Goal: Task Accomplishment & Management: Manage account settings

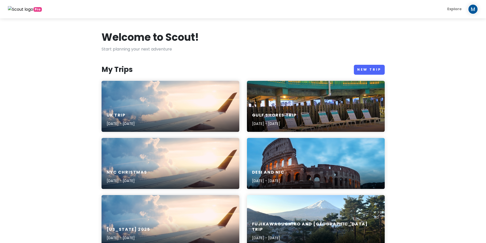
drag, startPoint x: 349, startPoint y: 43, endPoint x: 353, endPoint y: 39, distance: 5.8
click at [349, 41] on div "Welcome to Scout!" at bounding box center [243, 38] width 283 height 15
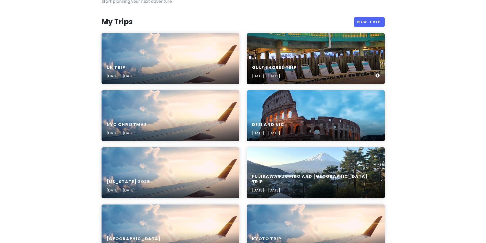
scroll to position [128, 0]
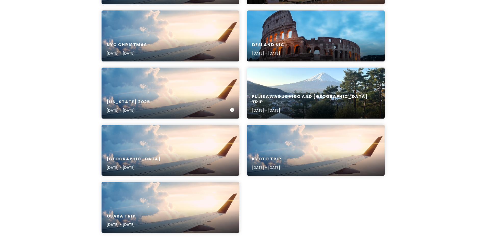
click at [176, 89] on div "[US_STATE] [DATE], 2025 - [DATE]" at bounding box center [171, 93] width 138 height 51
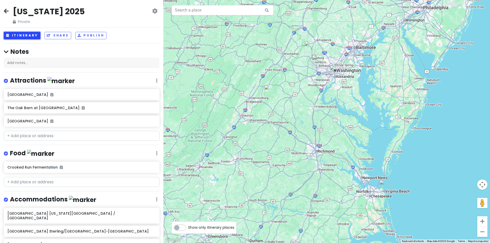
click at [36, 37] on button "Itinerary" at bounding box center [22, 35] width 36 height 7
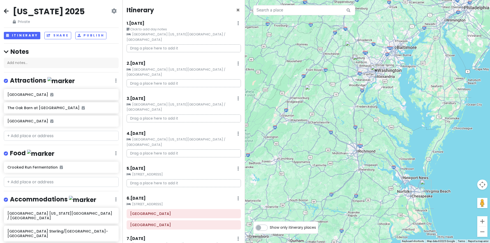
click at [179, 48] on div "Drag a place here to add it" at bounding box center [184, 50] width 122 height 12
click at [180, 47] on p "Drag a place here to add it" at bounding box center [184, 48] width 114 height 8
click at [185, 44] on p "Drag a place here to add it" at bounding box center [184, 48] width 114 height 8
click at [184, 44] on p "Drag a place here to add it" at bounding box center [184, 48] width 114 height 8
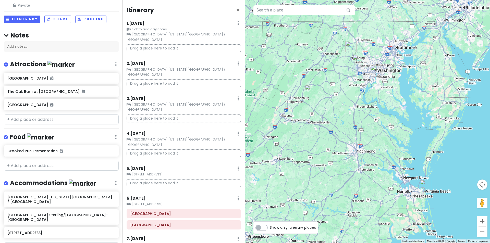
scroll to position [34, 0]
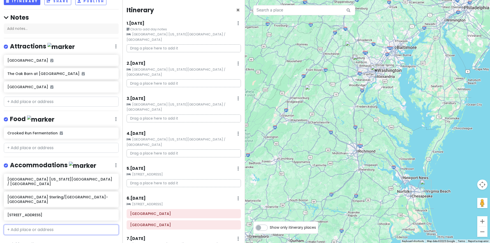
click at [67, 225] on input "text" at bounding box center [61, 230] width 115 height 10
type input "2805 [GEOGRAPHIC_DATA]"
click at [79, 241] on span "[GEOGRAPHIC_DATA], [GEOGRAPHIC_DATA], [GEOGRAPHIC_DATA]" at bounding box center [44, 244] width 69 height 11
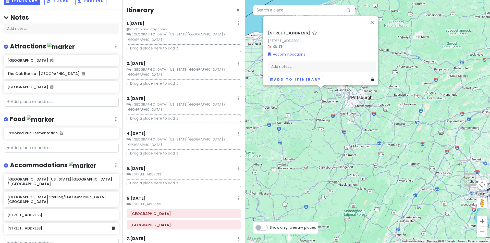
drag, startPoint x: 50, startPoint y: 222, endPoint x: 43, endPoint y: 219, distance: 7.8
click at [43, 226] on h6 "[STREET_ADDRESS]" at bounding box center [59, 228] width 104 height 5
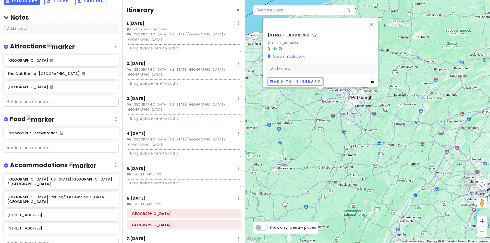
click at [317, 74] on div "[STREET_ADDRESS][GEOGRAPHIC_DATA][STREET_ADDRESS][GEOGRAPHIC_DATA] Accommodatio…" at bounding box center [322, 59] width 112 height 57
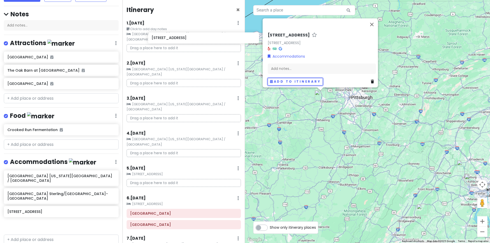
scroll to position [0, 0]
drag, startPoint x: 30, startPoint y: 220, endPoint x: 161, endPoint y: 50, distance: 214.2
click at [161, 50] on div "[US_STATE] 2025 Private Change Dates Make a Copy Delete Trip Give Feedback 💡 Su…" at bounding box center [245, 121] width 490 height 243
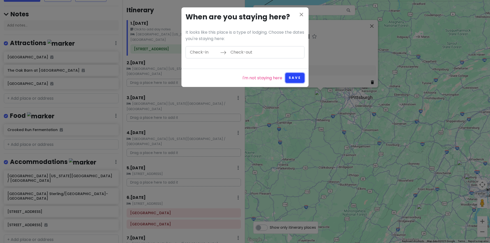
click at [293, 77] on button "Save" at bounding box center [294, 78] width 19 height 10
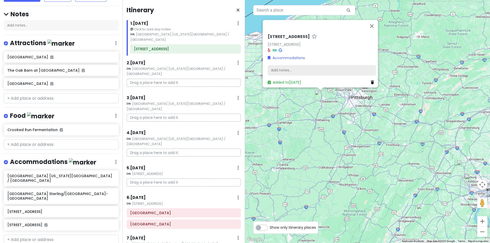
click at [316, 70] on div "Add notes..." at bounding box center [322, 70] width 108 height 11
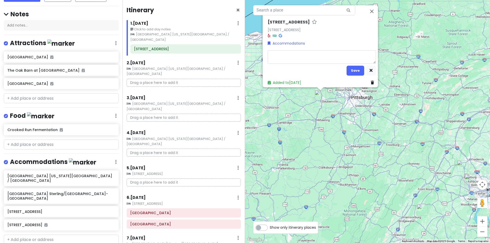
type textarea "x"
type textarea "[URL][DOMAIN_NAME]"
click at [268, 51] on textarea "[URL][DOMAIN_NAME]" at bounding box center [322, 56] width 108 height 13
type textarea "x"
type textarea "8[URL][DOMAIN_NAME]"
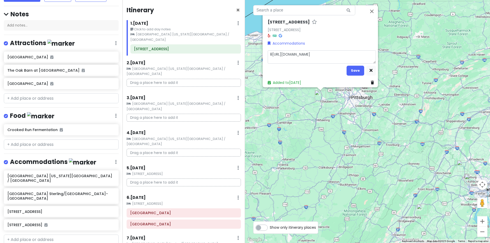
type textarea "x"
type textarea "8.[URL][DOMAIN_NAME]"
type textarea "x"
type textarea "8.5[URL][DOMAIN_NAME]"
type textarea "x"
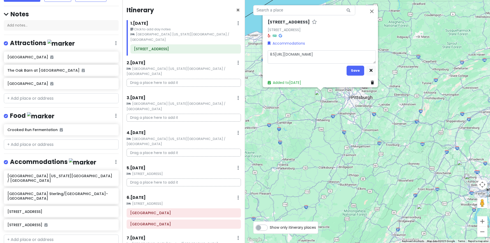
type textarea "8.5 [URL][DOMAIN_NAME]"
type textarea "x"
type textarea "8.5 hhttps://[DOMAIN_NAME][URL]"
type textarea "x"
type textarea "8.5 hohttps://[DOMAIN_NAME][URL]"
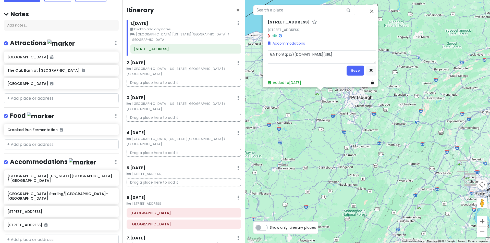
type textarea "x"
type textarea "8.5 houhttps://[DOMAIN_NAME][URL]"
type textarea "x"
type textarea "8.5 hourhttps://[DOMAIN_NAME][URL]"
type textarea "x"
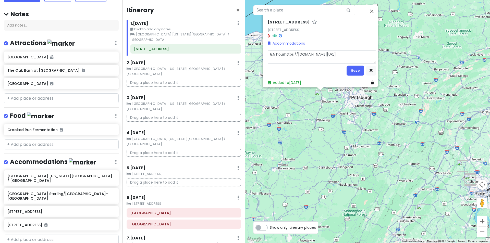
type textarea "8.5 hourshttps://[DOMAIN_NAME][URL]"
type textarea "x"
type textarea "8.5 hours [URL][DOMAIN_NAME]"
type textarea "x"
type textarea "8.5 hours thttps://[DOMAIN_NAME][URL]"
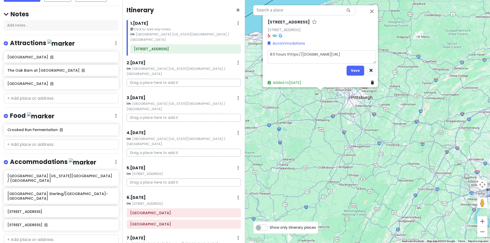
type textarea "x"
type textarea "8.5 hours tohttps://[DOMAIN_NAME][URL]"
type textarea "x"
type textarea "8.5 hours to [URL][DOMAIN_NAME]"
type textarea "x"
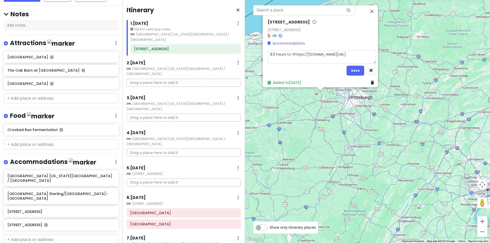
type textarea "8.5 hours to VAhttps://[DOMAIN_NAME][URL]"
type textarea "x"
type textarea "8.5 hours to VA [URL][DOMAIN_NAME]"
type textarea "x"
type textarea "8.5 hours to VA bhttps://[DOMAIN_NAME][URL]"
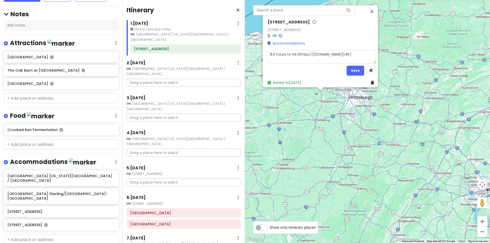
type textarea "x"
type textarea "8.5 hours to VA behttps://[DOMAIN_NAME][URL]"
type textarea "x"
type textarea "8.5 hours to VA beahttps://[DOMAIN_NAME][URL]"
type textarea "x"
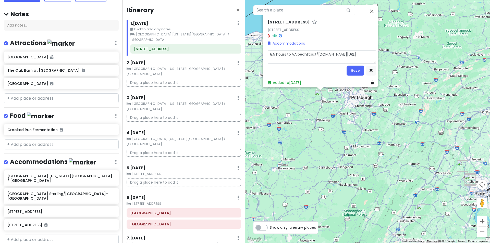
type textarea "8.5 hours to VA beachttps://[DOMAIN_NAME][URL]"
type textarea "x"
type textarea "8.5 hours to VA beachhttps://[DOMAIN_NAME][URL]"
type textarea "x"
type textarea "8.5 hours to VA beachttps://[DOMAIN_NAME][URL]"
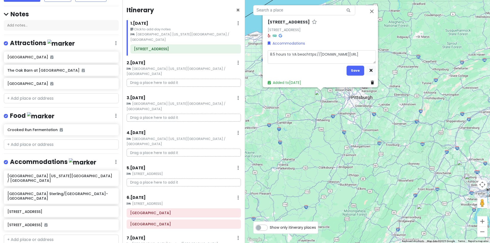
type textarea "x"
type textarea "8.5 hours to VA beahttps://[DOMAIN_NAME][URL]"
type textarea "x"
type textarea "8.5 hours to VA behttps://[DOMAIN_NAME][URL]"
type textarea "x"
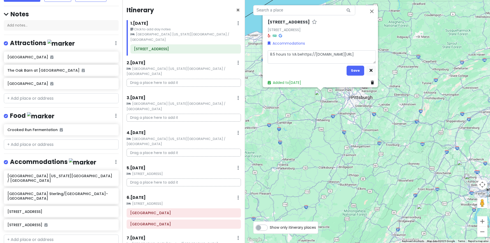
type textarea "8.5 hours to VA bhttps://[DOMAIN_NAME][URL]"
type textarea "x"
type textarea "8.5 hours to VA [URL][DOMAIN_NAME]"
type textarea "x"
type textarea "8.5 hours to VAhttps://[DOMAIN_NAME][URL]"
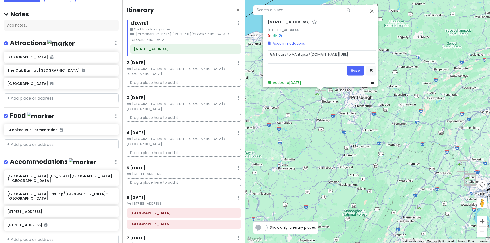
type textarea "x"
type textarea "8.5 hours to VA [URL][DOMAIN_NAME]"
type textarea "x"
type textarea "8.5 hours to VA Bhttps://[DOMAIN_NAME][URL]"
type textarea "x"
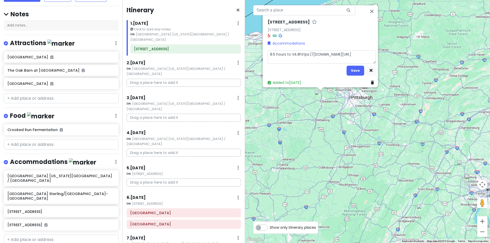
type textarea "8.5 hours to VA Behttps://[DOMAIN_NAME][URL]"
type textarea "x"
type textarea "8.5 hours to VA Beahttps://[DOMAIN_NAME][URL]"
type textarea "x"
type textarea "8.5 hours to VA Beachttps://[DOMAIN_NAME][URL]"
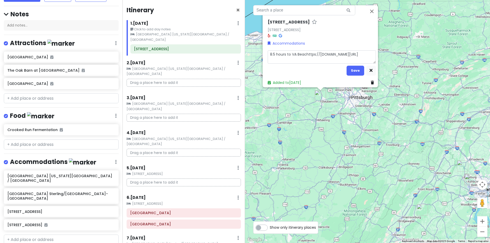
type textarea "x"
type textarea "8.5 hours to VA Beachhttps://[DOMAIN_NAME][URL]"
type textarea "x"
type textarea "8.5 hours to [GEOGRAPHIC_DATA]:[URL][DOMAIN_NAME]"
type textarea "x"
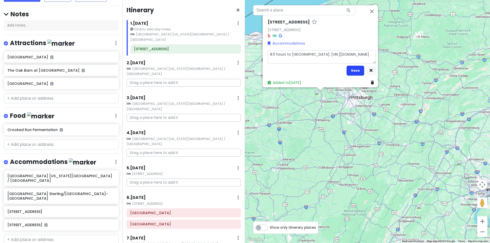
type textarea "8.5 hours to [GEOGRAPHIC_DATA]: [URL][DOMAIN_NAME]"
click at [356, 71] on button "Save" at bounding box center [355, 71] width 18 height 10
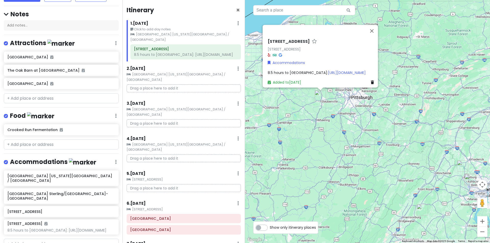
click at [217, 101] on div "3 . [DATE] Add Day Notes Clear Lodging Delete Day" at bounding box center [184, 105] width 114 height 9
click at [374, 25] on button "Close" at bounding box center [372, 31] width 12 height 12
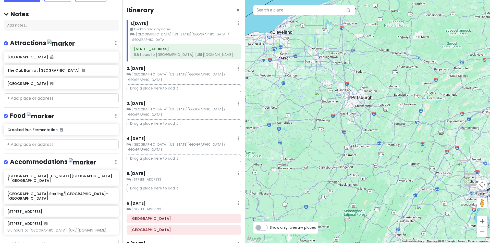
click at [195, 184] on p "Drag a place here to add it" at bounding box center [184, 188] width 114 height 8
click at [174, 184] on p "Drag a place here to add it" at bounding box center [184, 188] width 114 height 8
click at [183, 184] on p "Drag a place here to add it" at bounding box center [184, 188] width 114 height 8
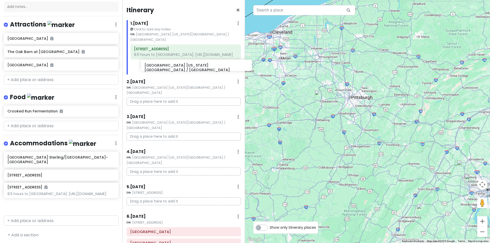
drag, startPoint x: 84, startPoint y: 158, endPoint x: 221, endPoint y: 67, distance: 164.4
click at [221, 67] on div "[US_STATE] 2025 Private Change Dates Make a Copy Delete Trip Give Feedback 💡 Su…" at bounding box center [245, 121] width 490 height 243
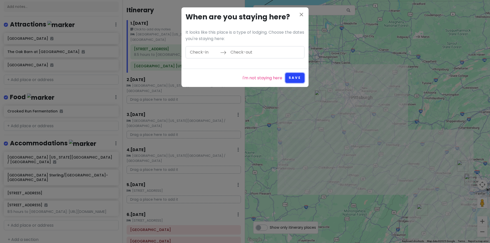
click at [287, 76] on button "Save" at bounding box center [294, 78] width 19 height 10
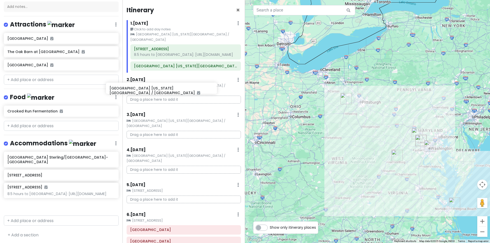
drag, startPoint x: 96, startPoint y: 159, endPoint x: 198, endPoint y: 94, distance: 121.0
click at [198, 94] on div "[US_STATE] 2025 Private Change Dates Make a Copy Delete Trip Give Feedback 💡 Su…" at bounding box center [245, 121] width 490 height 243
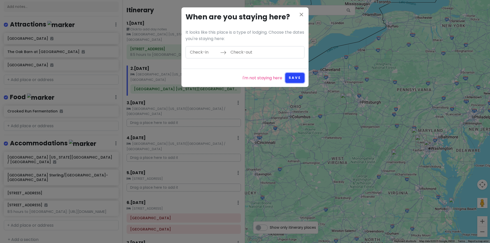
click at [289, 76] on button "Save" at bounding box center [294, 78] width 19 height 10
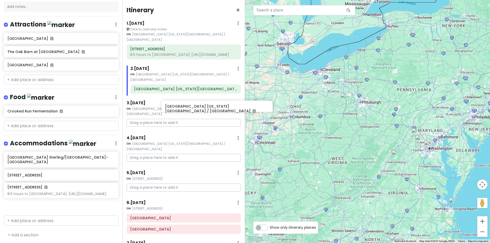
drag, startPoint x: 49, startPoint y: 158, endPoint x: 189, endPoint y: 109, distance: 148.1
click at [189, 109] on div "[US_STATE] 2025 Private Change Dates Make a Copy Delete Trip Give Feedback 💡 Su…" at bounding box center [245, 121] width 490 height 243
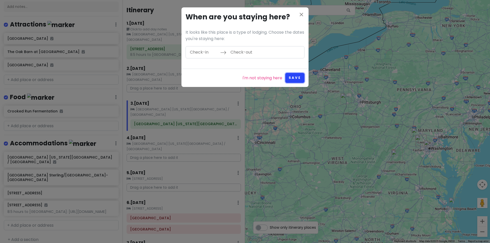
click at [292, 79] on button "Save" at bounding box center [294, 78] width 19 height 10
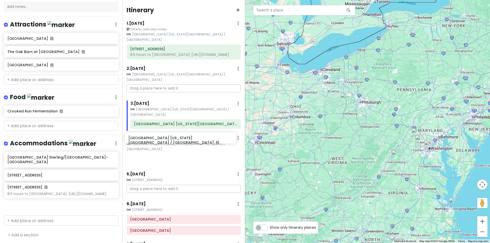
drag, startPoint x: 56, startPoint y: 158, endPoint x: 173, endPoint y: 140, distance: 118.7
click at [173, 140] on div "[US_STATE] 2025 Private Change Dates Make a Copy Delete Trip Give Feedback 💡 Su…" at bounding box center [245, 121] width 490 height 243
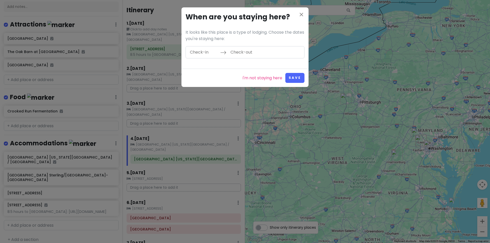
click at [285, 86] on div "I'm not staying here Save" at bounding box center [244, 78] width 127 height 18
click at [294, 77] on button "Save" at bounding box center [294, 78] width 19 height 10
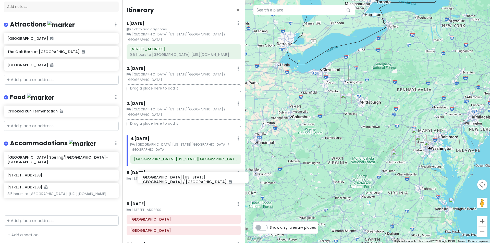
drag, startPoint x: 73, startPoint y: 159, endPoint x: 206, endPoint y: 180, distance: 135.1
click at [206, 180] on div "[US_STATE] 2025 Private Change Dates Make a Copy Delete Trip Give Feedback 💡 Su…" at bounding box center [245, 121] width 490 height 243
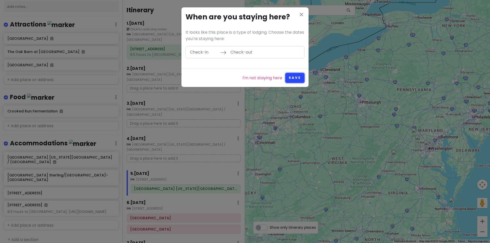
click at [297, 74] on button "Save" at bounding box center [294, 78] width 19 height 10
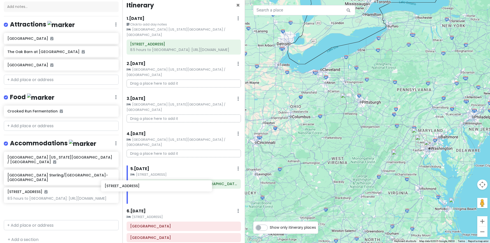
drag, startPoint x: 114, startPoint y: 183, endPoint x: 175, endPoint y: 189, distance: 61.5
click at [175, 189] on div "[US_STATE] 2025 Private Change Dates Make a Copy Delete Trip Give Feedback 💡 Su…" at bounding box center [245, 121] width 490 height 243
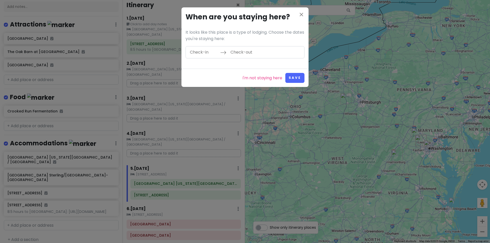
click at [300, 72] on div "I'm not staying here Save" at bounding box center [244, 78] width 127 height 18
click at [294, 84] on div "I'm not staying here Save" at bounding box center [244, 78] width 127 height 18
click at [300, 78] on button "Save" at bounding box center [294, 78] width 19 height 10
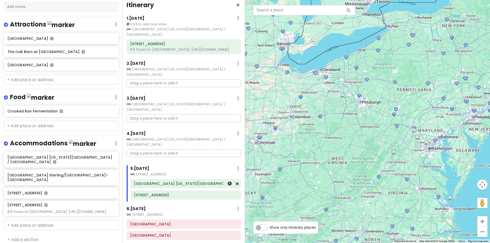
click at [221, 179] on div at bounding box center [229, 183] width 17 height 9
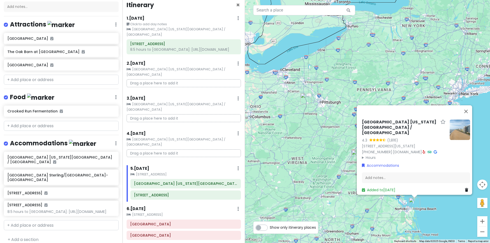
click at [377, 174] on div "Add notes..." at bounding box center [416, 177] width 108 height 11
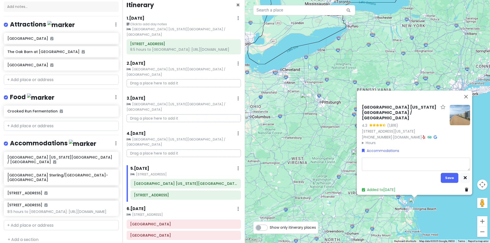
type textarea "x"
type textarea "3"
type textarea "x"
type textarea "3"
type textarea "x"
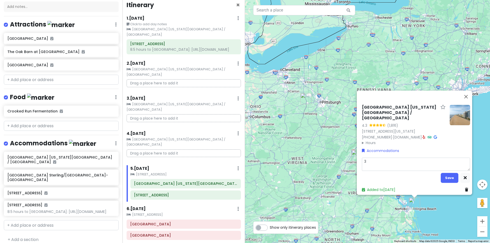
type textarea "3 h"
type textarea "x"
type textarea "3 hr"
type textarea "x"
type textarea "3 hr"
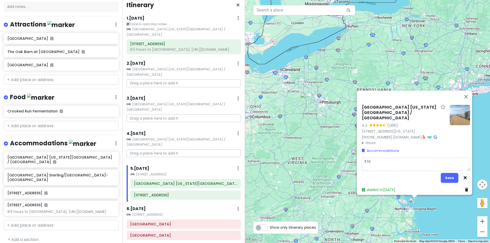
type textarea "x"
type textarea "3 hr 4"
type textarea "x"
type textarea "3 hr 40"
type textarea "x"
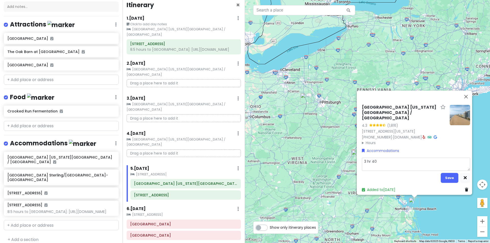
type textarea "3 hr 40"
type textarea "x"
type textarea "3 hr 40 m"
type textarea "x"
type textarea "3 hr 40 mi"
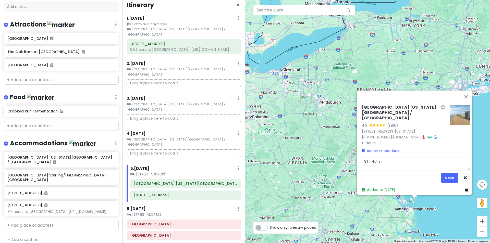
type textarea "x"
type textarea "3 hr 40 min"
type textarea "x"
type textarea "3 hr 40 min"
type textarea "x"
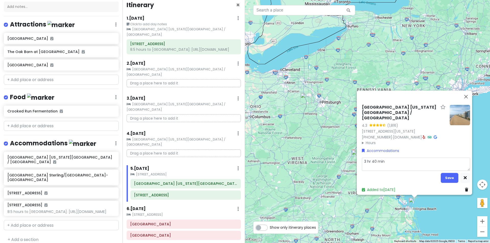
type textarea "3 hr 40 min d"
type textarea "x"
type textarea "3 hr 40 min dr"
type textarea "x"
type textarea "3 hr 40 min dri"
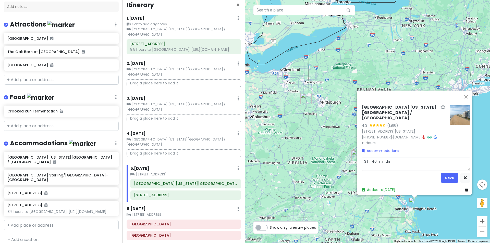
type textarea "x"
type textarea "3 hr 40 min driv"
type textarea "x"
type textarea "3 hr 40 min drive"
type textarea "x"
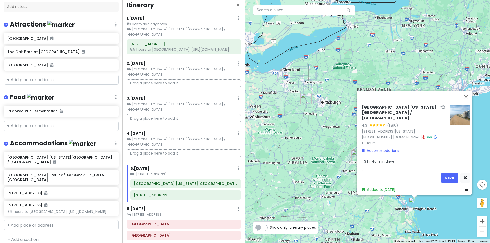
type textarea "3 hr 40 min drive"
type textarea "x"
type textarea "3 hr 40 min drive t"
type textarea "x"
type textarea "3 hr 40 min drive to"
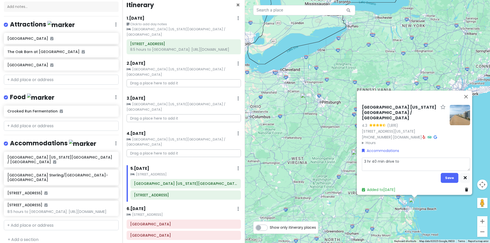
type textarea "x"
type textarea "3 hr 40 min drive to"
type textarea "x"
type textarea "3 hr 40 min drive to A"
type textarea "x"
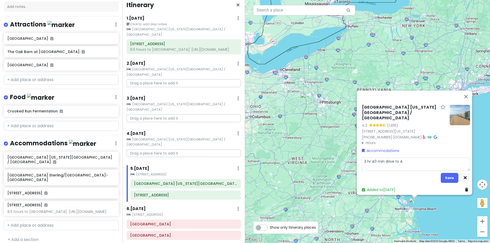
type textarea "3 hr 40 min drive to Ai"
type textarea "x"
type textarea "3 hr 40 min drive to Air"
type textarea "x"
type textarea "3 hr 40 min drive to Airb"
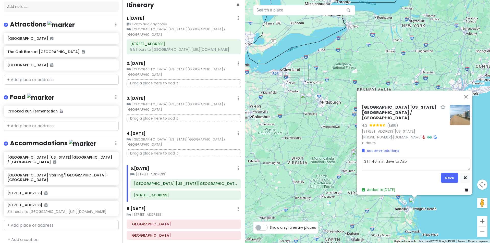
type textarea "x"
type textarea "3 hr 40 min drive to Airbn"
type textarea "x"
type textarea "3 hr 40 min drive to Airbnb"
type textarea "x"
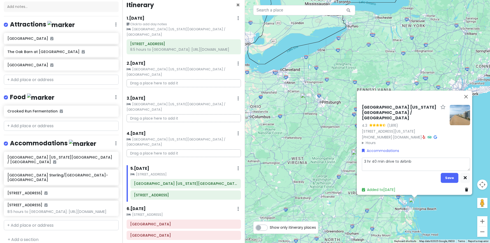
type textarea "3 hr 40 min drive to Airbnb:"
type textarea "x"
type textarea "3 hr 40 min drive to Airbnb:"
type textarea "x"
type textarea "3 hr 40 min drive to Airbnb: [URL][DOMAIN_NAME]"
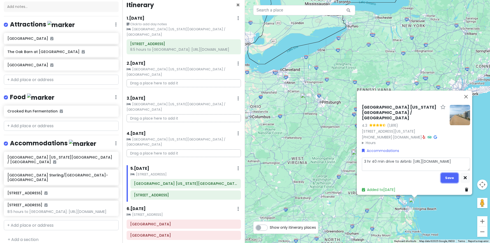
click at [447, 174] on button "Save" at bounding box center [450, 178] width 18 height 10
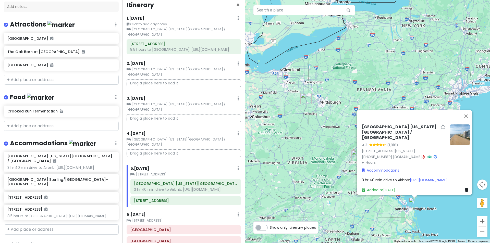
click at [317, 153] on div "[GEOGRAPHIC_DATA][US_STATE] / [GEOGRAPHIC_DATA] 4.3 (1,816) [STREET_ADDRESS][US…" at bounding box center [367, 121] width 245 height 243
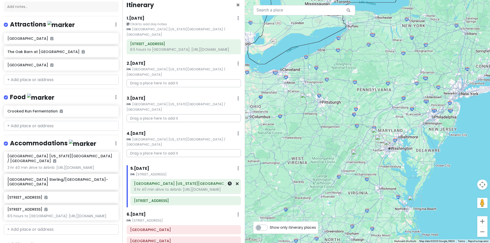
click at [221, 179] on div at bounding box center [229, 186] width 17 height 14
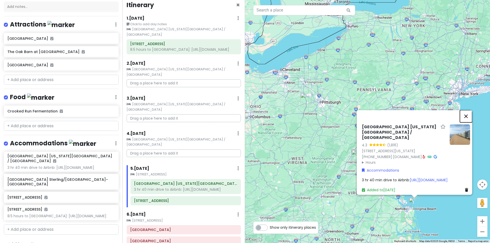
click at [468, 110] on button "Close" at bounding box center [466, 116] width 12 height 12
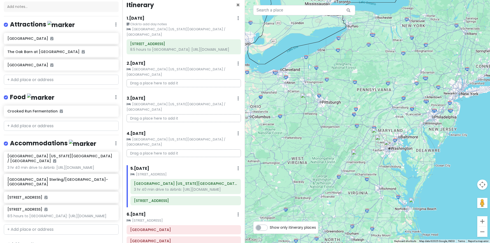
click at [213, 165] on div "5 . [DATE] Add Day Notes Clear Lodging Delete Day" at bounding box center [185, 169] width 110 height 9
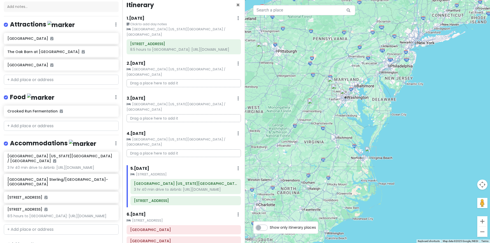
drag, startPoint x: 380, startPoint y: 205, endPoint x: 337, endPoint y: 153, distance: 68.5
click at [337, 153] on div at bounding box center [367, 121] width 245 height 243
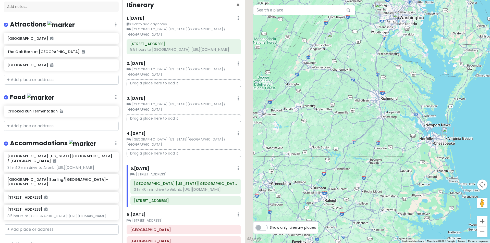
drag, startPoint x: 332, startPoint y: 148, endPoint x: 351, endPoint y: 144, distance: 19.6
click at [351, 144] on div at bounding box center [367, 121] width 245 height 243
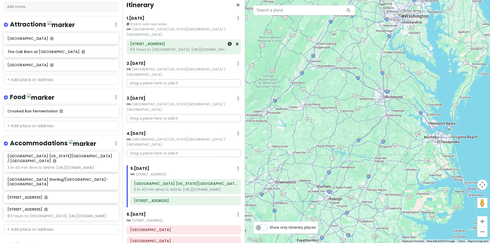
click at [183, 42] on h6 "[STREET_ADDRESS]" at bounding box center [183, 44] width 107 height 5
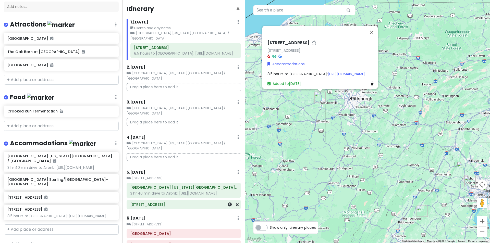
scroll to position [0, 0]
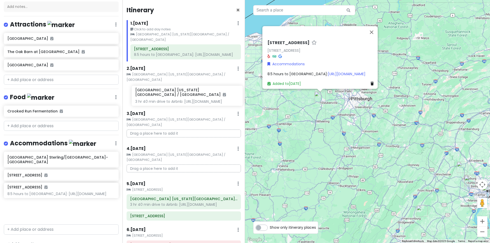
drag, startPoint x: 51, startPoint y: 165, endPoint x: 179, endPoint y: 98, distance: 144.4
click at [179, 98] on div "[US_STATE] 2025 Private Change Dates Make a Copy Delete Trip Give Feedback 💡 Su…" at bounding box center [245, 121] width 490 height 243
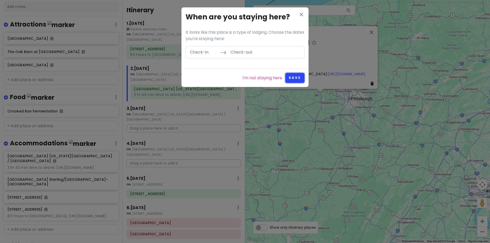
click at [301, 75] on button "Save" at bounding box center [294, 78] width 19 height 10
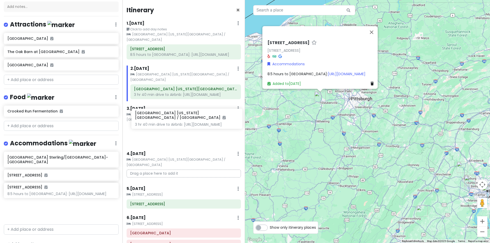
drag, startPoint x: 78, startPoint y: 158, endPoint x: 201, endPoint y: 118, distance: 129.0
click at [201, 118] on div "[US_STATE] 2025 Private Change Dates Make a Copy Delete Trip Give Feedback 💡 Su…" at bounding box center [245, 121] width 490 height 243
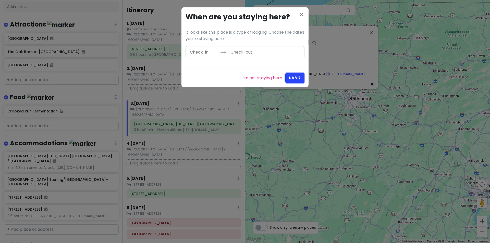
click at [296, 76] on button "Save" at bounding box center [294, 78] width 19 height 10
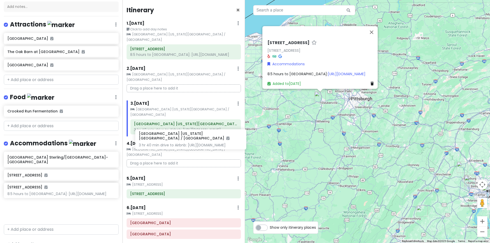
drag, startPoint x: 70, startPoint y: 160, endPoint x: 180, endPoint y: 151, distance: 111.1
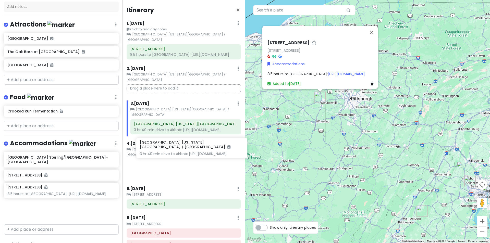
click at [180, 151] on div "[US_STATE] 2025 Private Change Dates Make a Copy Delete Trip Give Feedback 💡 Su…" at bounding box center [245, 121] width 490 height 243
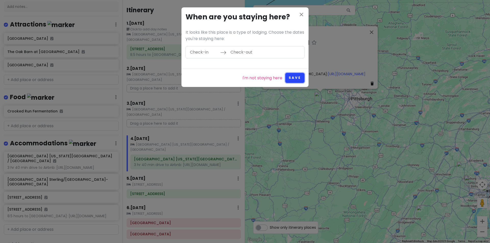
click at [300, 80] on button "Save" at bounding box center [294, 78] width 19 height 10
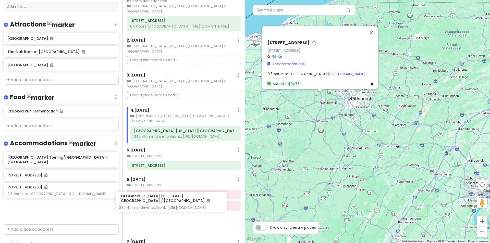
scroll to position [30, 0]
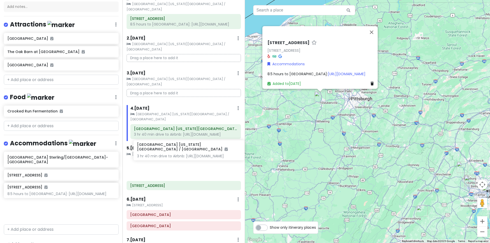
drag, startPoint x: 64, startPoint y: 164, endPoint x: 194, endPoint y: 154, distance: 130.0
click at [194, 154] on div "[US_STATE] 2025 Private Change Dates Make a Copy Delete Trip Give Feedback 💡 Su…" at bounding box center [245, 121] width 490 height 243
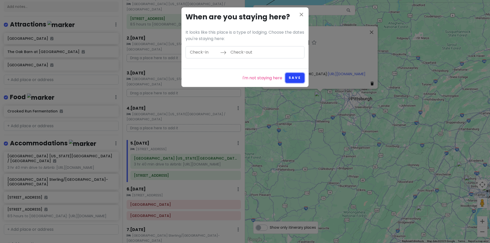
click at [294, 81] on button "Save" at bounding box center [294, 78] width 19 height 10
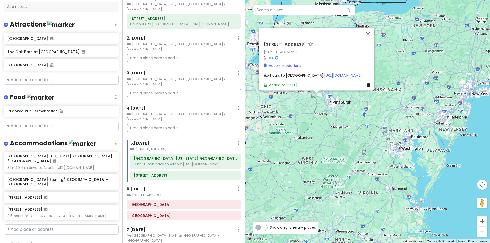
drag, startPoint x: 360, startPoint y: 195, endPoint x: 320, endPoint y: 154, distance: 57.2
click at [320, 154] on div "[STREET_ADDRESS][GEOGRAPHIC_DATA][STREET_ADDRESS][GEOGRAPHIC_DATA] Accommodatio…" at bounding box center [367, 121] width 245 height 243
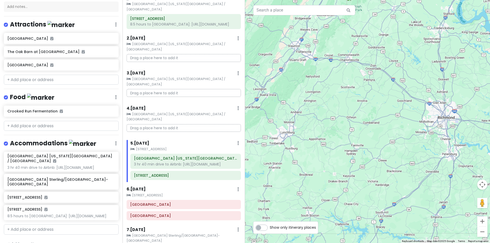
drag, startPoint x: 362, startPoint y: 160, endPoint x: 316, endPoint y: 163, distance: 45.5
click at [316, 163] on div "[STREET_ADDRESS][GEOGRAPHIC_DATA][STREET_ADDRESS][GEOGRAPHIC_DATA] Accommodatio…" at bounding box center [367, 121] width 245 height 243
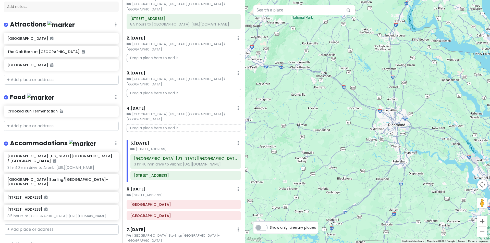
click at [175, 186] on div "6 . [DATE] Add Day Notes Clear Lodging Delete Day" at bounding box center [184, 190] width 114 height 9
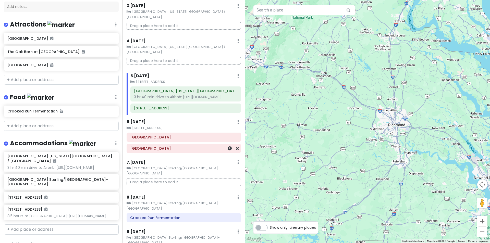
scroll to position [107, 0]
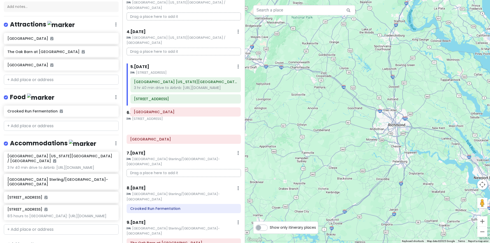
drag, startPoint x: 195, startPoint y: 128, endPoint x: 199, endPoint y: 112, distance: 16.2
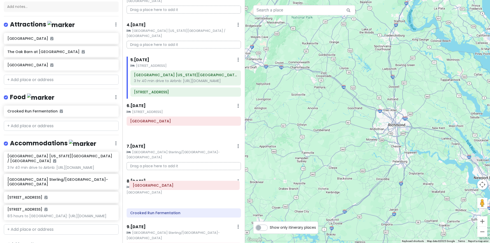
drag, startPoint x: 190, startPoint y: 131, endPoint x: 193, endPoint y: 187, distance: 55.9
click at [192, 188] on div "Itinerary × 1 . [DATE] Edit Day Notes Clear Lodging Delete Day Click to add day…" at bounding box center [183, 121] width 122 height 243
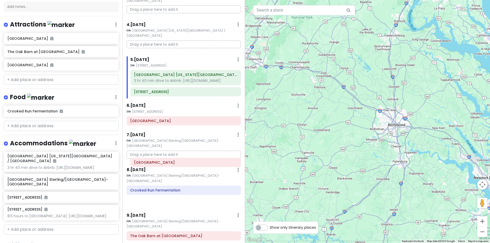
drag, startPoint x: 192, startPoint y: 177, endPoint x: 196, endPoint y: 160, distance: 17.5
click at [196, 167] on div "8 . [DATE] Add Day Notes Clear Lodging Delete Day [GEOGRAPHIC_DATA] [GEOGRAPHIC…" at bounding box center [184, 188] width 114 height 42
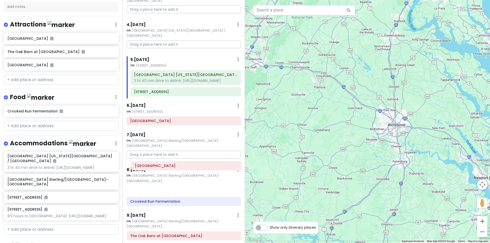
drag, startPoint x: 191, startPoint y: 176, endPoint x: 196, endPoint y: 162, distance: 14.5
click at [196, 167] on div "8 . [DATE] Add Day Notes Clear Lodging Delete Day [GEOGRAPHIC_DATA] [GEOGRAPHIC…" at bounding box center [184, 188] width 114 height 42
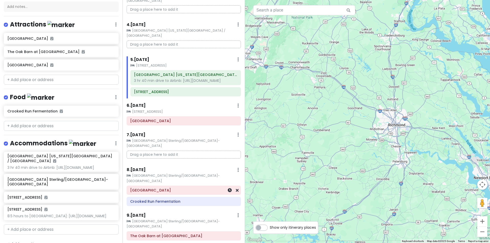
click at [201, 187] on div "[GEOGRAPHIC_DATA]" at bounding box center [183, 190] width 107 height 7
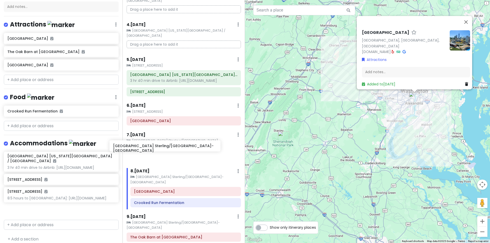
drag, startPoint x: 83, startPoint y: 182, endPoint x: 188, endPoint y: 150, distance: 110.5
click at [188, 150] on div "[US_STATE] 2025 Private Change Dates Make a Copy Delete Trip Give Feedback 💡 Su…" at bounding box center [245, 121] width 490 height 243
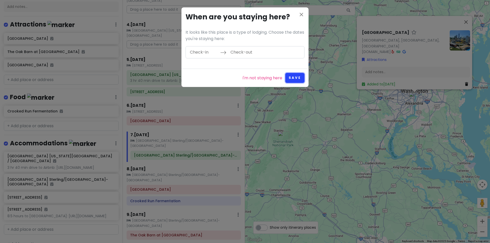
click at [299, 80] on button "Save" at bounding box center [294, 78] width 19 height 10
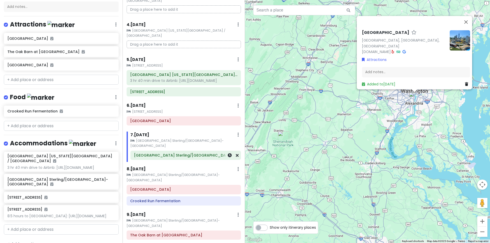
click at [210, 151] on div "[GEOGRAPHIC_DATA] Sterling/[GEOGRAPHIC_DATA]-[GEOGRAPHIC_DATA]" at bounding box center [186, 155] width 110 height 9
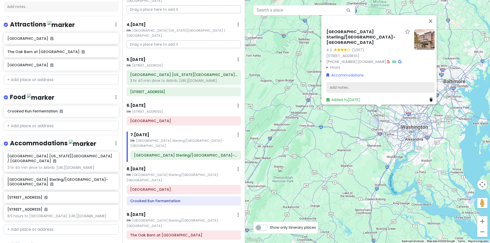
click at [362, 82] on div "Add notes..." at bounding box center [380, 87] width 108 height 11
click at [369, 83] on div "Add notes..." at bounding box center [380, 87] width 108 height 11
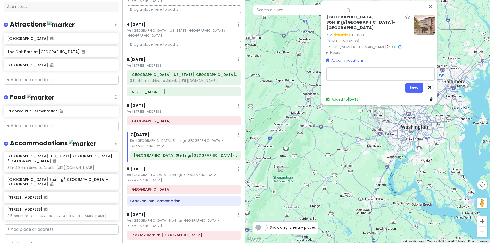
type textarea "x"
type textarea "2"
type textarea "x"
type textarea "2"
type textarea "x"
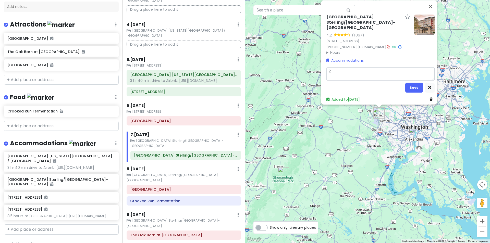
type textarea "2 h"
type textarea "x"
type textarea "2 hr"
type textarea "x"
type textarea "2 hrs"
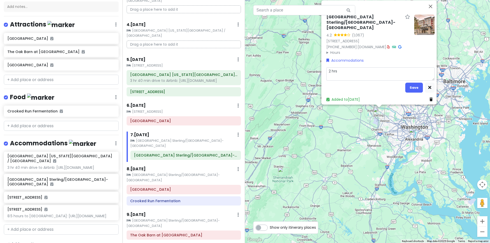
type textarea "x"
type textarea "2 hrs"
type textarea "x"
type textarea "2 hrs 1"
type textarea "x"
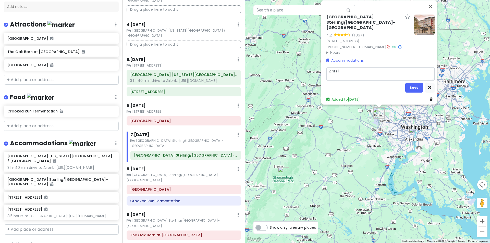
type textarea "2 hrs 15"
type textarea "x"
type textarea "2 hrs 15"
type textarea "x"
type textarea "2 hrs 15 m"
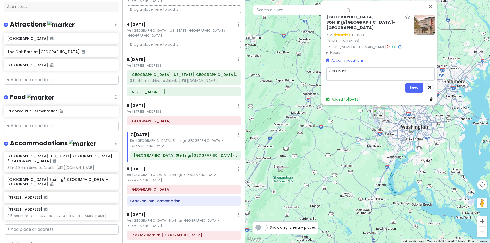
type textarea "x"
type textarea "2 hrs 15 mi"
type textarea "x"
type textarea "2 hrs 15 min"
type textarea "x"
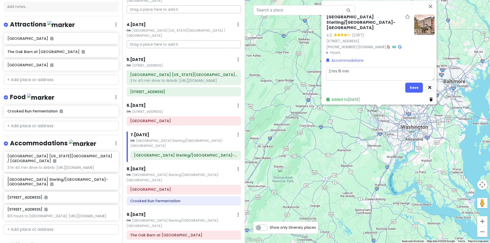
type textarea "2 hrs 15 mins"
type textarea "x"
type textarea "2 hrs 15 mins"
type textarea "x"
type textarea "2 hrs 15 mins t"
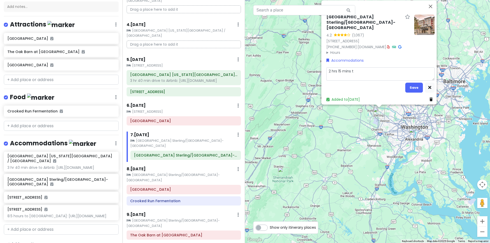
type textarea "x"
type textarea "2 hrs 15 mins to"
type textarea "x"
type textarea "2 hrs 15 mins to"
type textarea "x"
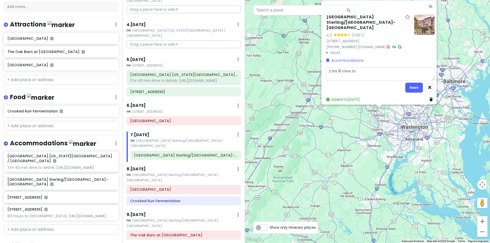
type textarea "2 hrs 15 mins to H"
type textarea "x"
type textarea "2 hrs 15 mins to Hy"
type textarea "x"
type textarea "2 hrs 15 mins to Hya"
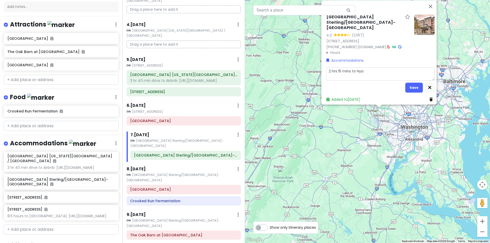
type textarea "x"
type textarea "2 hrs 15 mins to Hyat"
type textarea "x"
type textarea "2 hrs 15 mins to [GEOGRAPHIC_DATA]"
type textarea "x"
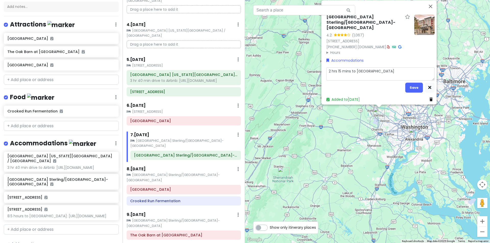
type textarea "2 hrs 15 mins to [GEOGRAPHIC_DATA]"
type textarea "x"
type textarea "2 hrs 15 mins to Hyatt D"
type textarea "x"
type textarea "2 hrs 15 mins to Hyatt Du"
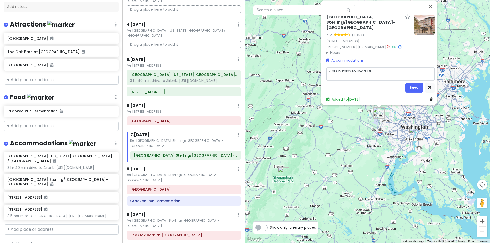
type textarea "x"
type textarea "2 hrs 15 mins to Hyatt Dul"
type textarea "x"
type textarea "2 hrs 15 mins to [PERSON_NAME]"
type textarea "x"
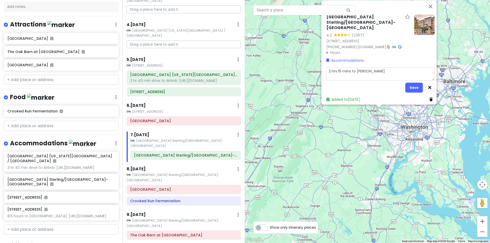
type textarea "2 hrs 15 mins to Hyatt [PERSON_NAME]"
type textarea "x"
type textarea "2 hrs 15 mins to Hyatt Dulles"
type textarea "x"
type textarea "2 hrs 15 mins to Hyatt Dulles"
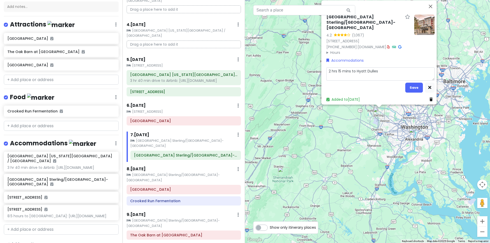
type textarea "x"
type textarea "2 hrs 15 mins to Hyatt Dulles"
type textarea "x"
type textarea "2 hrs 15 mins to Hyatt Dulles\"
type textarea "x"
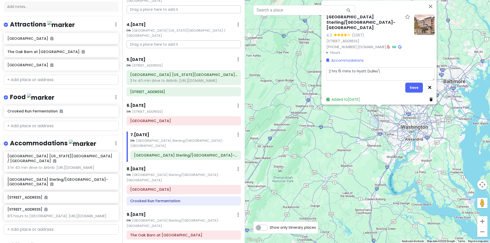
type textarea "2 hrs 15 mins to Hyatt Dulles\:"
type textarea "x"
type textarea "2 hrs 15 mins to Hyatt Dulles\"
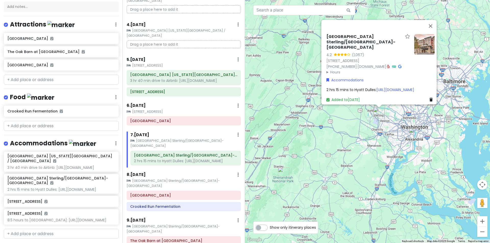
click at [413, 87] on div "2 hrs 15 mins to Hyatt Dulles: [URL][DOMAIN_NAME]" at bounding box center [380, 90] width 108 height 6
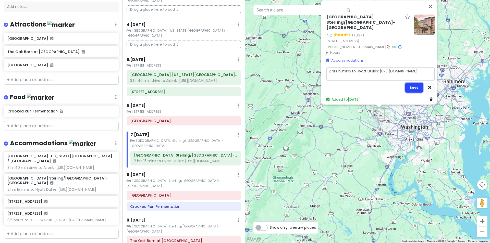
click at [410, 88] on button "Save" at bounding box center [414, 88] width 18 height 10
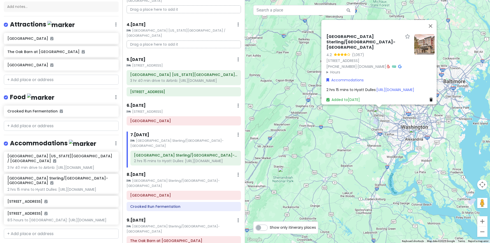
click at [213, 153] on div "[GEOGRAPHIC_DATA] Sterling/[GEOGRAPHIC_DATA]-North 2 hrs 15 mins to [GEOGRAPHIC…" at bounding box center [185, 158] width 110 height 15
click at [206, 191] on div "[GEOGRAPHIC_DATA]" at bounding box center [184, 195] width 114 height 9
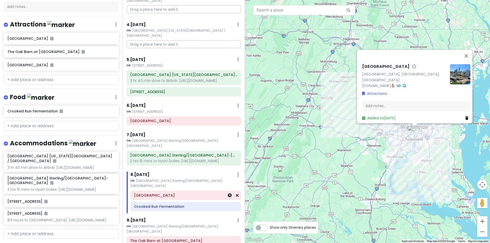
click at [214, 192] on div "[GEOGRAPHIC_DATA]" at bounding box center [185, 195] width 103 height 7
click at [228, 193] on icon at bounding box center [230, 195] width 4 height 4
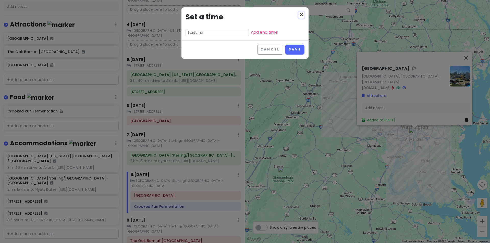
drag, startPoint x: 304, startPoint y: 13, endPoint x: 409, endPoint y: 51, distance: 112.4
click at [305, 13] on div "close Set a time Add end time" at bounding box center [244, 23] width 127 height 33
click at [302, 16] on icon "close" at bounding box center [301, 14] width 6 height 6
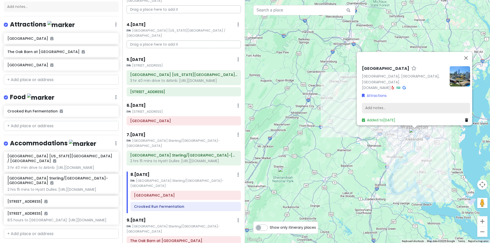
click at [394, 106] on div "Add notes..." at bounding box center [416, 108] width 108 height 11
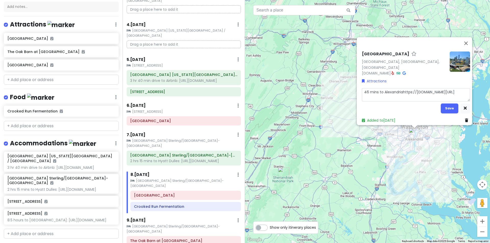
click at [381, 94] on textarea "46 mins to Alexandriahttps://[DOMAIN_NAME][URL]" at bounding box center [416, 94] width 108 height 13
click at [442, 104] on button "Save" at bounding box center [450, 108] width 18 height 10
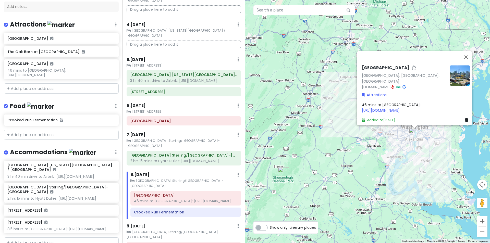
scroll to position [140, 0]
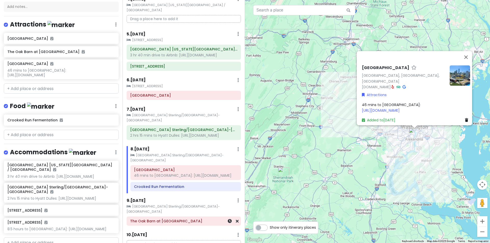
click at [175, 219] on h6 "The Oak Barn at [GEOGRAPHIC_DATA]" at bounding box center [183, 221] width 107 height 5
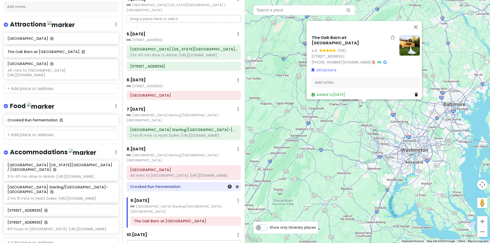
click at [185, 183] on div "Crooked Run Fermentation" at bounding box center [183, 186] width 107 height 7
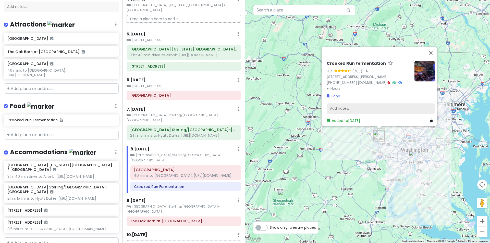
click at [359, 103] on div "Add notes..." at bounding box center [381, 108] width 108 height 11
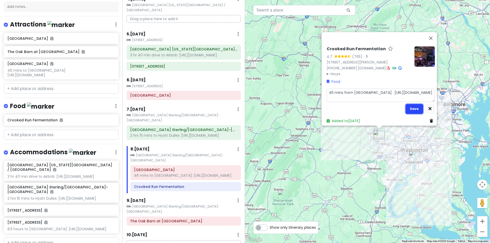
click at [408, 107] on button "Save" at bounding box center [414, 109] width 18 height 10
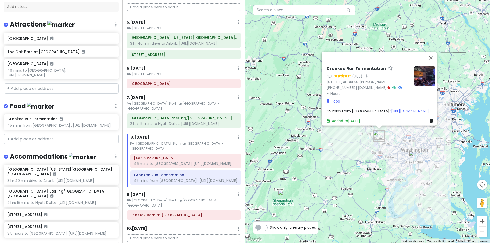
scroll to position [158, 0]
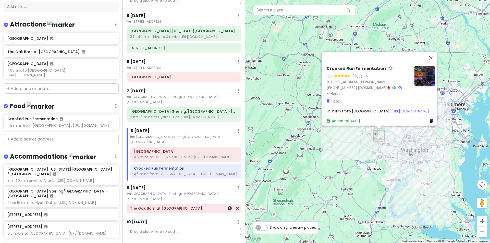
click at [183, 206] on h6 "The Oak Barn at [GEOGRAPHIC_DATA]" at bounding box center [183, 208] width 107 height 5
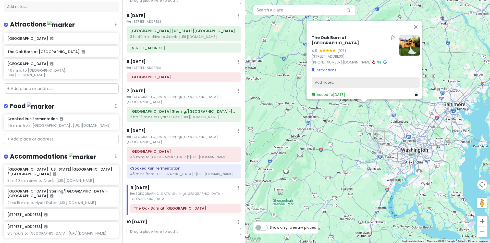
click at [339, 77] on div "Add notes..." at bounding box center [366, 82] width 108 height 11
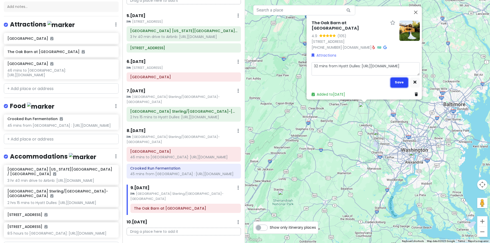
click at [393, 78] on button "Save" at bounding box center [399, 83] width 18 height 10
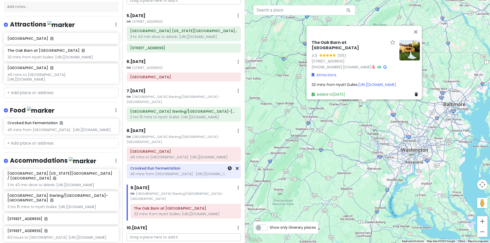
click at [229, 164] on div at bounding box center [229, 171] width 17 height 14
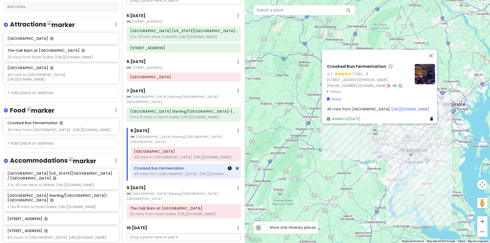
click at [228, 166] on link at bounding box center [230, 169] width 4 height 6
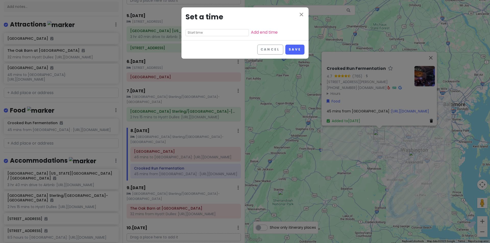
click at [215, 36] on input "text" at bounding box center [216, 32] width 63 height 7
click at [193, 39] on li "06" at bounding box center [193, 40] width 14 height 6
click at [226, 46] on li "pm" at bounding box center [221, 46] width 14 height 6
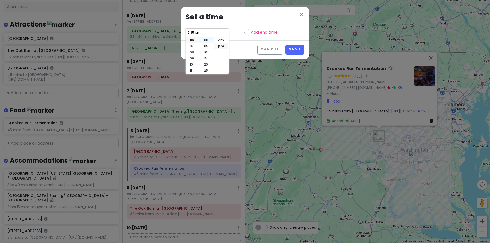
click at [209, 40] on li "00" at bounding box center [207, 40] width 14 height 6
click at [251, 32] on link "Add end time" at bounding box center [264, 32] width 27 height 6
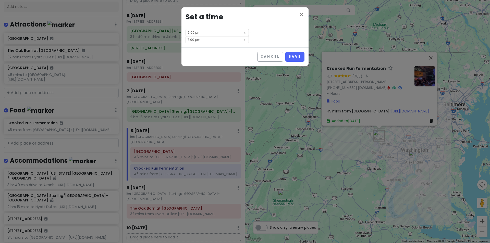
click at [240, 36] on input "7:00 pm" at bounding box center [216, 39] width 63 height 7
click at [240, 53] on li "08" at bounding box center [240, 52] width 14 height 6
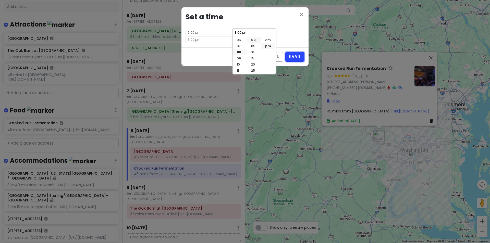
click at [289, 52] on button "Save" at bounding box center [294, 57] width 19 height 10
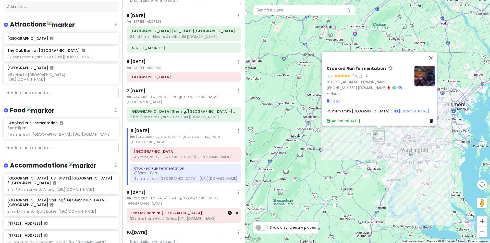
click at [228, 211] on icon at bounding box center [230, 213] width 4 height 4
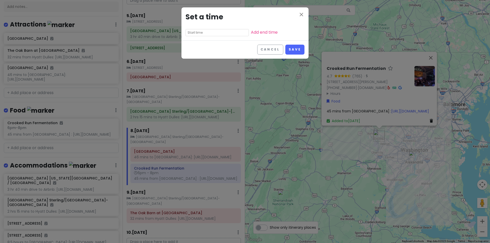
click at [219, 36] on input "text" at bounding box center [216, 32] width 63 height 7
click at [194, 54] on li "04" at bounding box center [193, 53] width 14 height 6
drag, startPoint x: 208, startPoint y: 39, endPoint x: 211, endPoint y: 41, distance: 3.7
click at [208, 40] on li "30" at bounding box center [207, 40] width 14 height 6
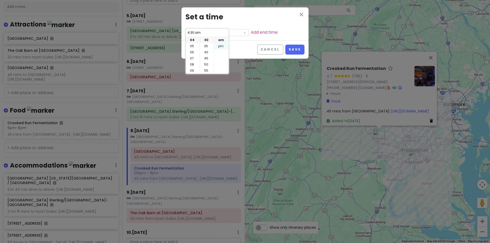
click at [218, 45] on li "pm" at bounding box center [221, 46] width 14 height 6
click at [295, 47] on button "Save" at bounding box center [294, 50] width 19 height 10
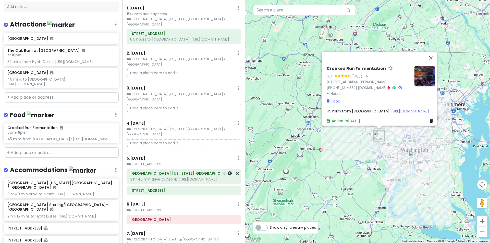
scroll to position [0, 0]
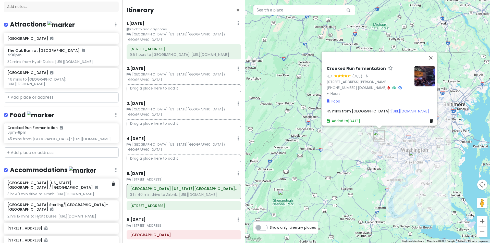
click at [56, 64] on div "3 hr 40 min drive to Airbnb: [URL][DOMAIN_NAME]" at bounding box center [60, 61] width 107 height 5
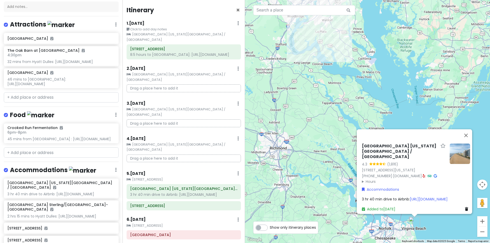
click at [456, 176] on div at bounding box center [457, 164] width 24 height 41
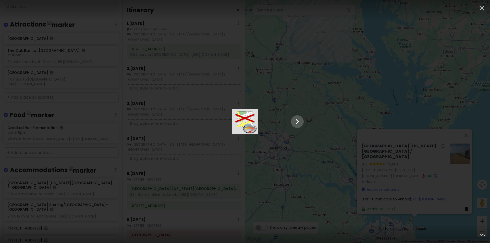
click at [309, 109] on div at bounding box center [245, 122] width 128 height 26
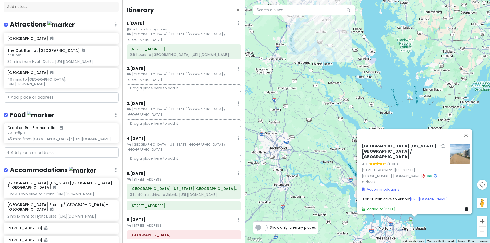
click at [412, 196] on div "3 hr 40 min drive to Airbnb: [URL][DOMAIN_NAME]" at bounding box center [416, 199] width 108 height 6
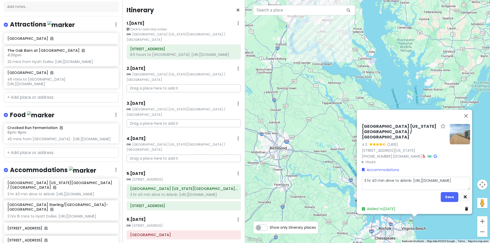
click at [456, 184] on textarea "3 hr 40 min drive to Airbnb: [URL][DOMAIN_NAME]" at bounding box center [416, 183] width 108 height 13
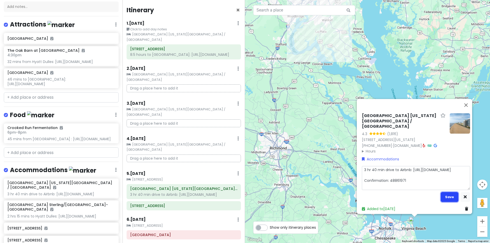
click at [448, 194] on button "Save" at bounding box center [450, 197] width 18 height 10
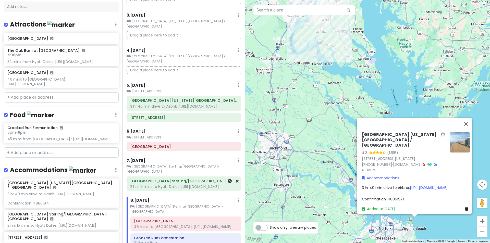
scroll to position [128, 0]
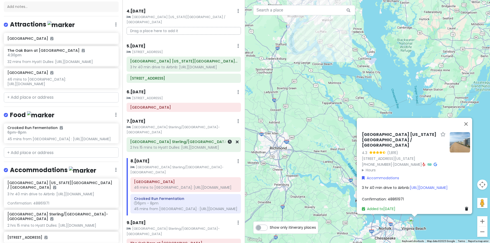
click at [221, 138] on div at bounding box center [229, 145] width 17 height 14
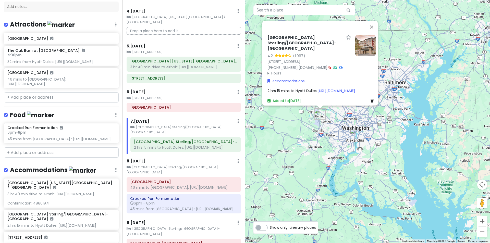
click at [333, 79] on div "[GEOGRAPHIC_DATA] [GEOGRAPHIC_DATA]-North 4.2 (1,067) [STREET_ADDRESS] [PHONE_N…" at bounding box center [321, 69] width 112 height 72
click at [323, 88] on div "2 hrs 15 mins to Hyatt Dulles: [URL][DOMAIN_NAME]" at bounding box center [321, 91] width 108 height 6
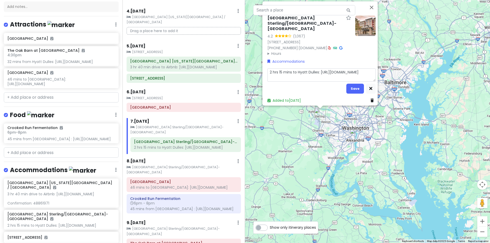
click at [360, 71] on textarea "2 hrs 15 mins to Hyatt Dulles: [URL][DOMAIN_NAME]" at bounding box center [321, 74] width 108 height 13
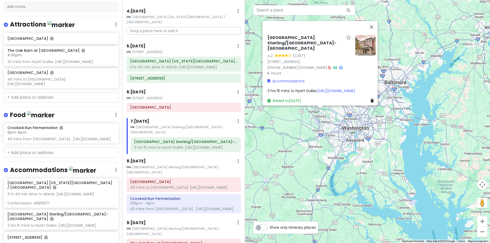
click at [335, 88] on div "2 hrs 15 mins to Hyatt Dulles: [URL][DOMAIN_NAME]" at bounding box center [321, 91] width 108 height 6
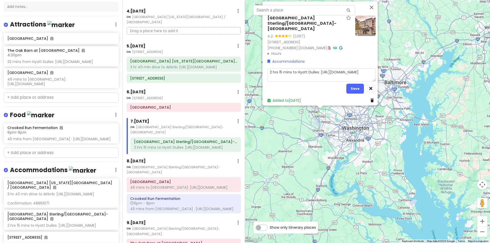
click at [357, 71] on textarea "2 hrs 15 mins to Hyatt Dulles: [URL][DOMAIN_NAME]" at bounding box center [321, 74] width 108 height 13
click at [367, 77] on textarea "2 hrs 15 mins to Hyatt Dulles: [URL][DOMAIN_NAME]" at bounding box center [321, 74] width 108 height 13
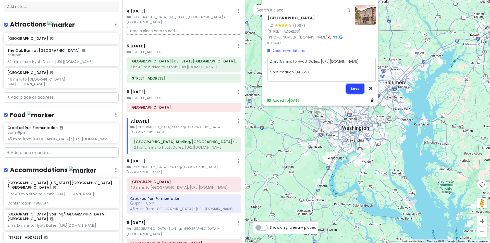
click at [355, 84] on button "Save" at bounding box center [355, 89] width 18 height 10
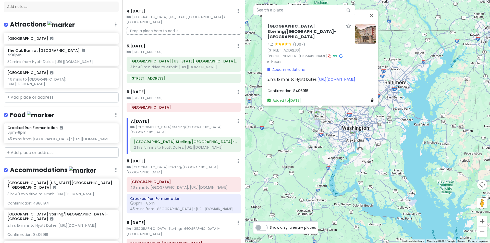
click at [314, 157] on div "[GEOGRAPHIC_DATA] [GEOGRAPHIC_DATA]-North 4.2 (1,067) [STREET_ADDRESS] [PHONE_N…" at bounding box center [367, 121] width 245 height 243
click at [217, 118] on div "7 . [DATE] Add Day Notes Clear Lodging Delete Day" at bounding box center [185, 122] width 110 height 9
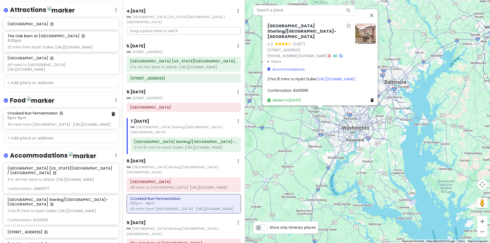
scroll to position [1, 0]
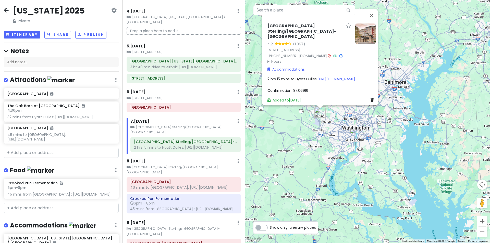
click at [424, 143] on div "[GEOGRAPHIC_DATA] [GEOGRAPHIC_DATA]-North 4.2 (1,067) [STREET_ADDRESS] [PHONE_N…" at bounding box center [367, 121] width 245 height 243
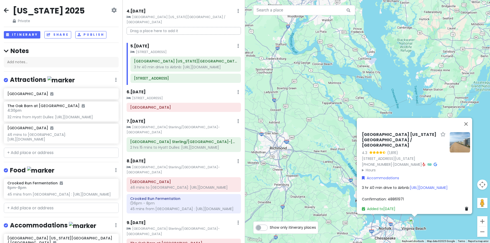
click at [340, 209] on div "[GEOGRAPHIC_DATA][US_STATE] / [GEOGRAPHIC_DATA] 4.3 (1,816) [STREET_ADDRESS][US…" at bounding box center [367, 121] width 245 height 243
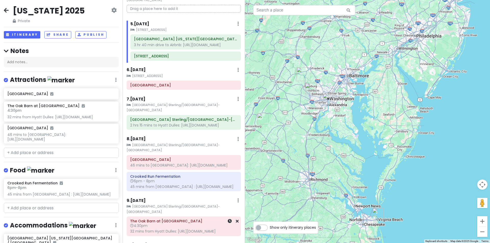
scroll to position [177, 0]
